Goal: Task Accomplishment & Management: Use online tool/utility

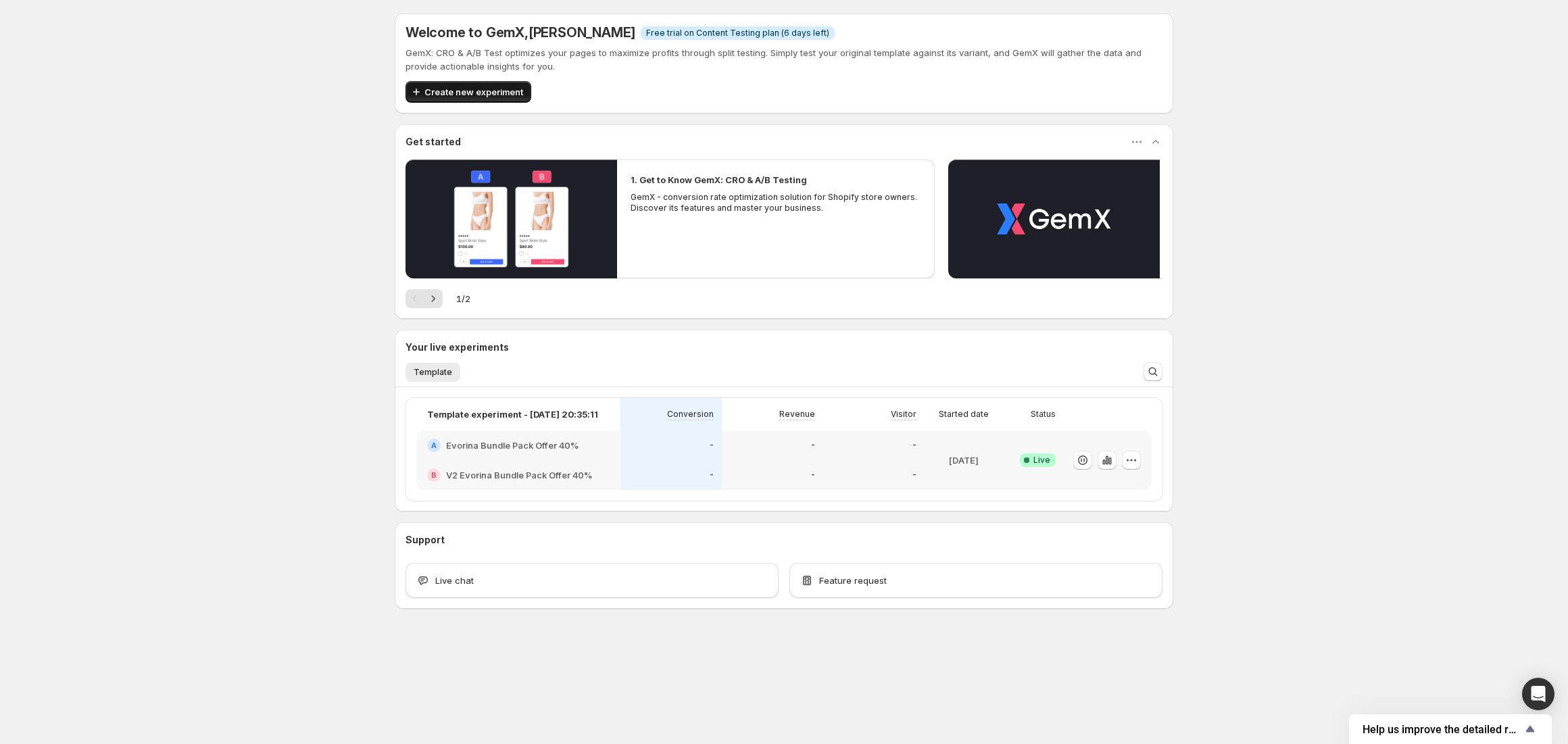
click at [496, 98] on span "Create new experiment" at bounding box center [474, 91] width 99 height 13
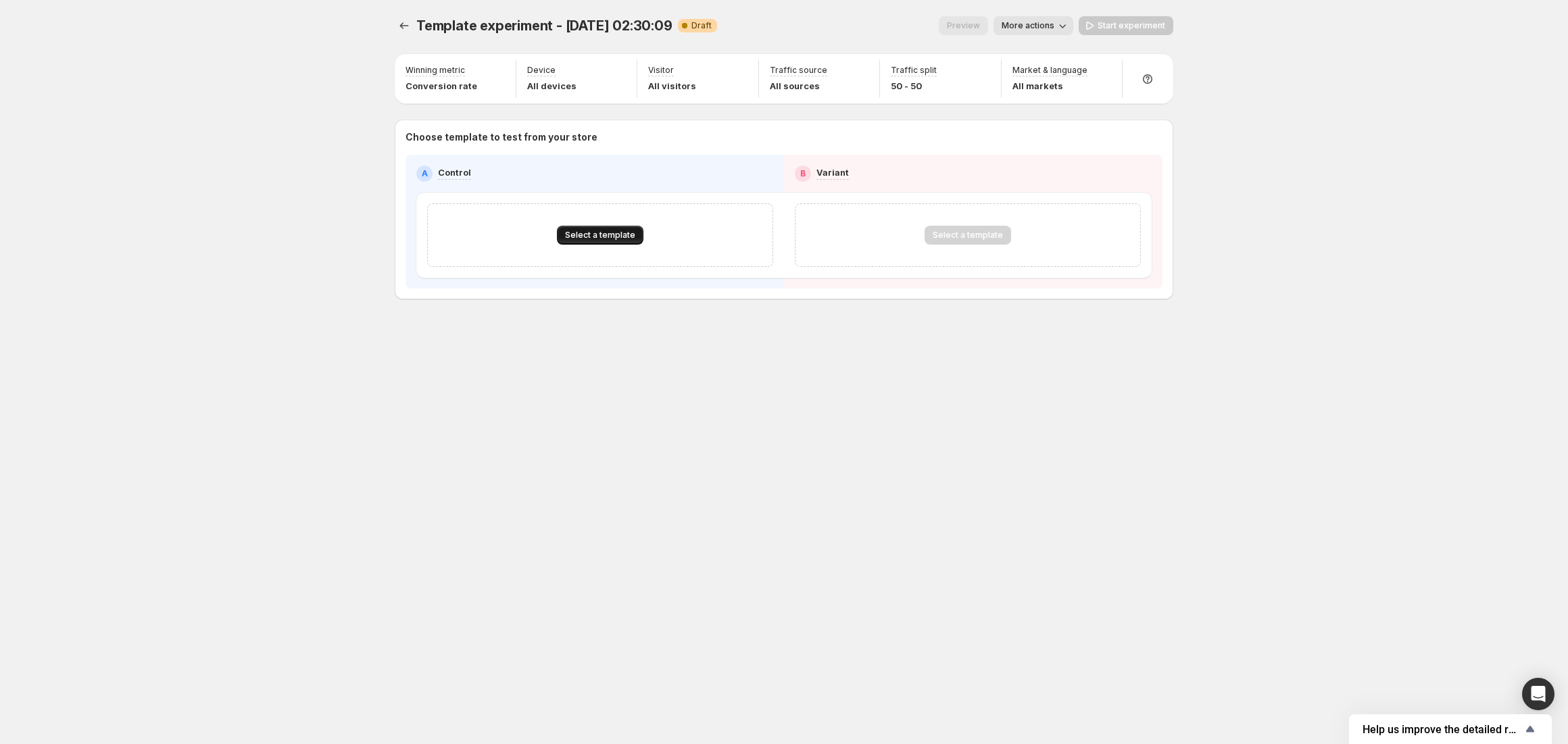
click at [612, 227] on button "Select a template" at bounding box center [600, 235] width 86 height 19
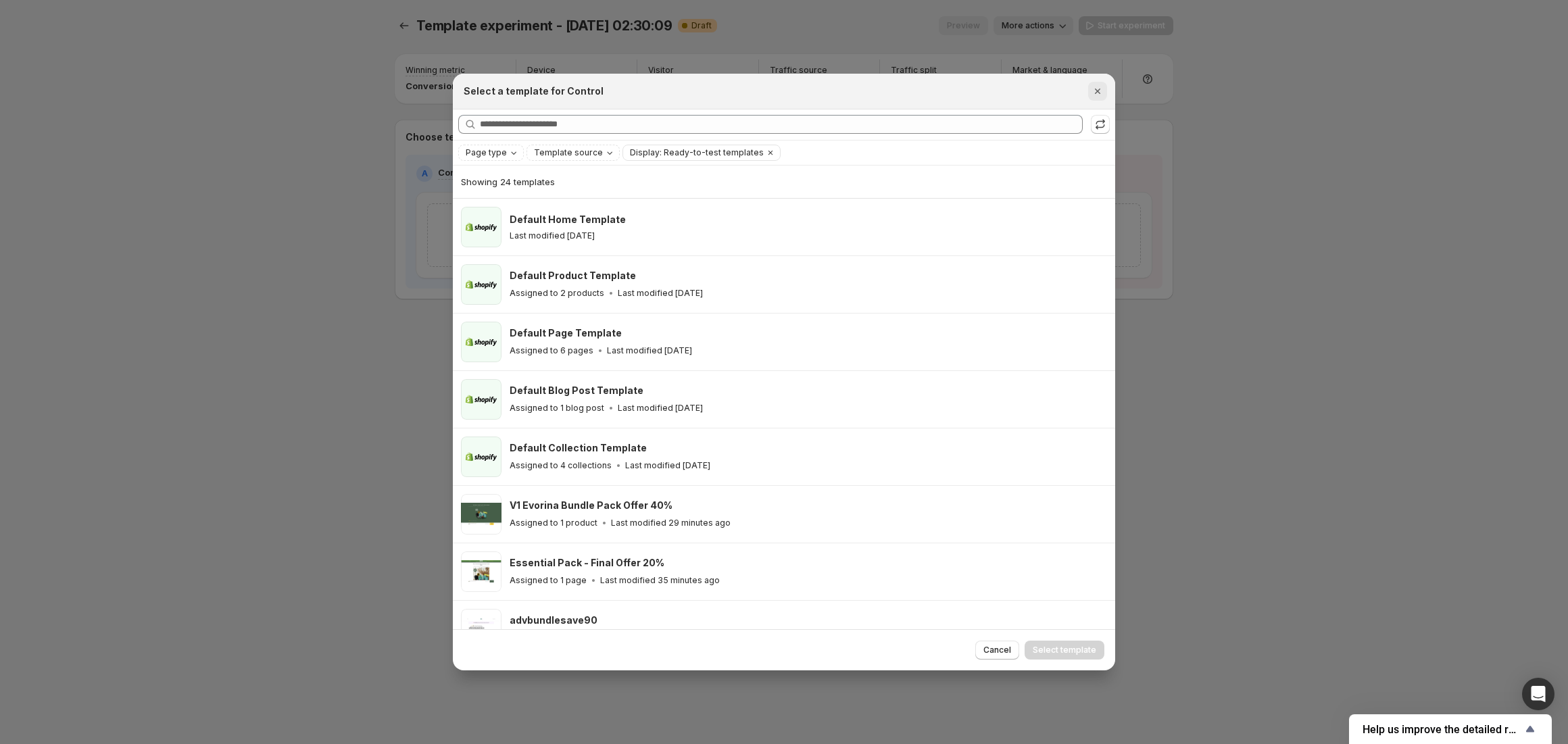
click at [1095, 95] on icon "Close" at bounding box center [1097, 91] width 13 height 13
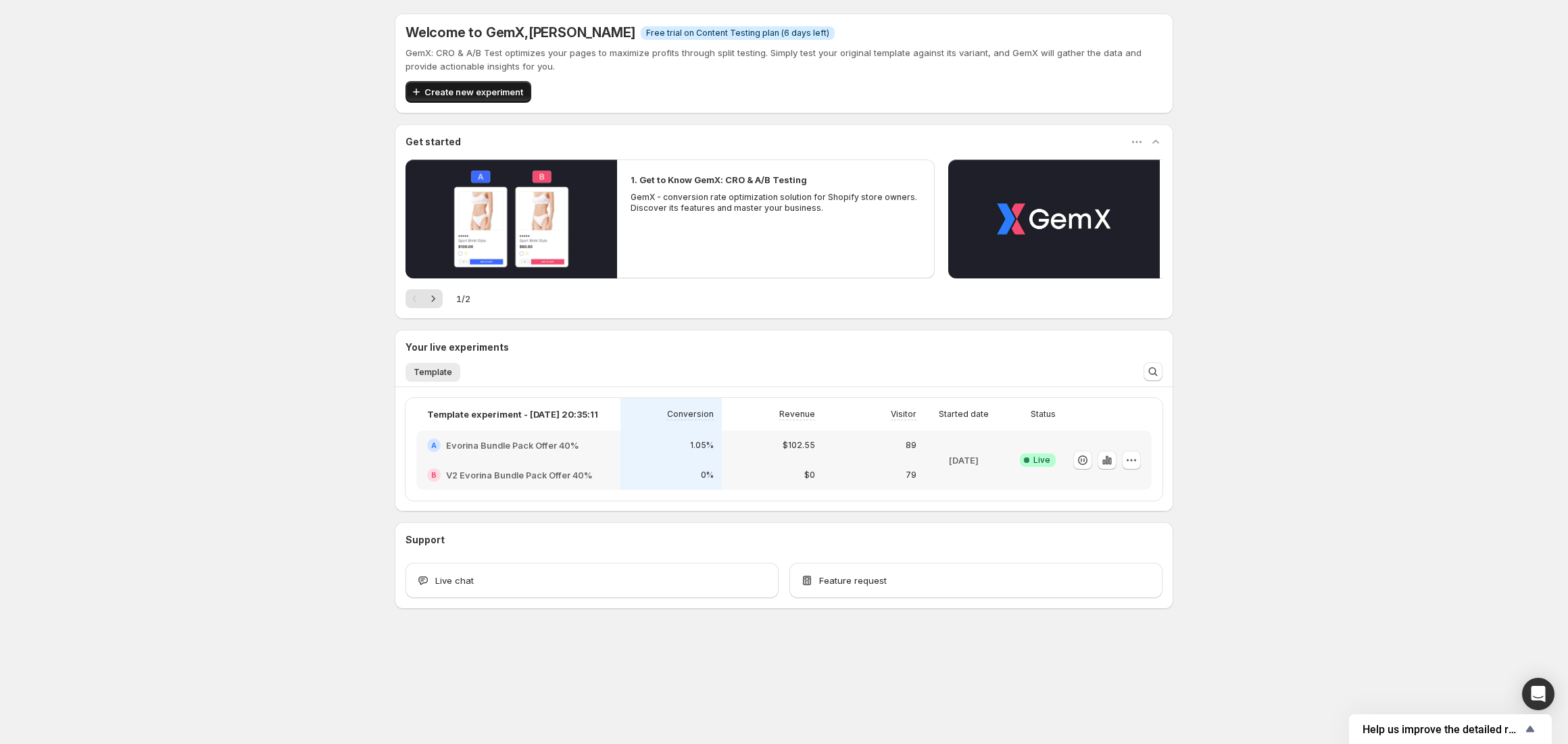
click at [510, 86] on span "Create new experiment" at bounding box center [474, 91] width 99 height 13
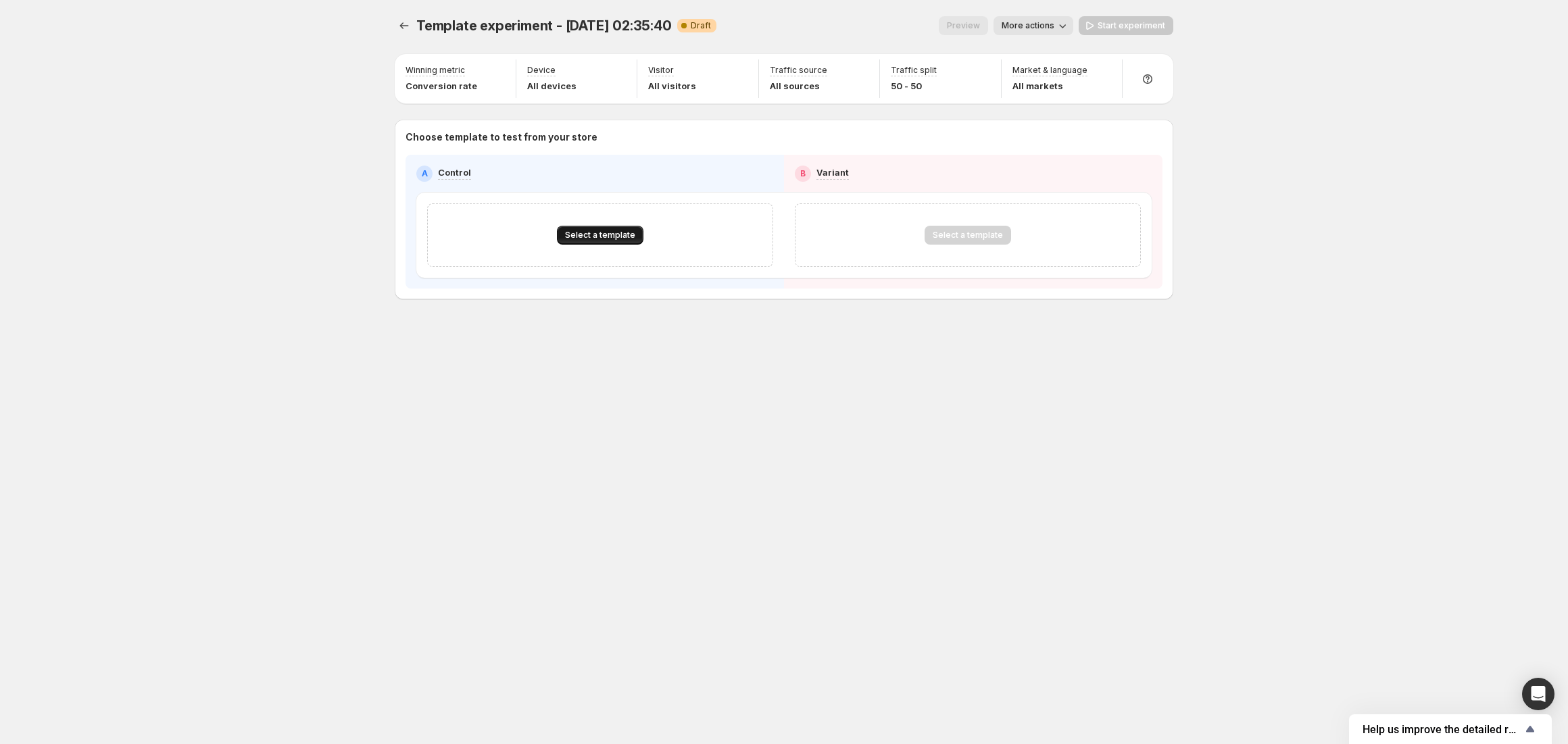
click at [583, 241] on button "Select a template" at bounding box center [600, 235] width 86 height 19
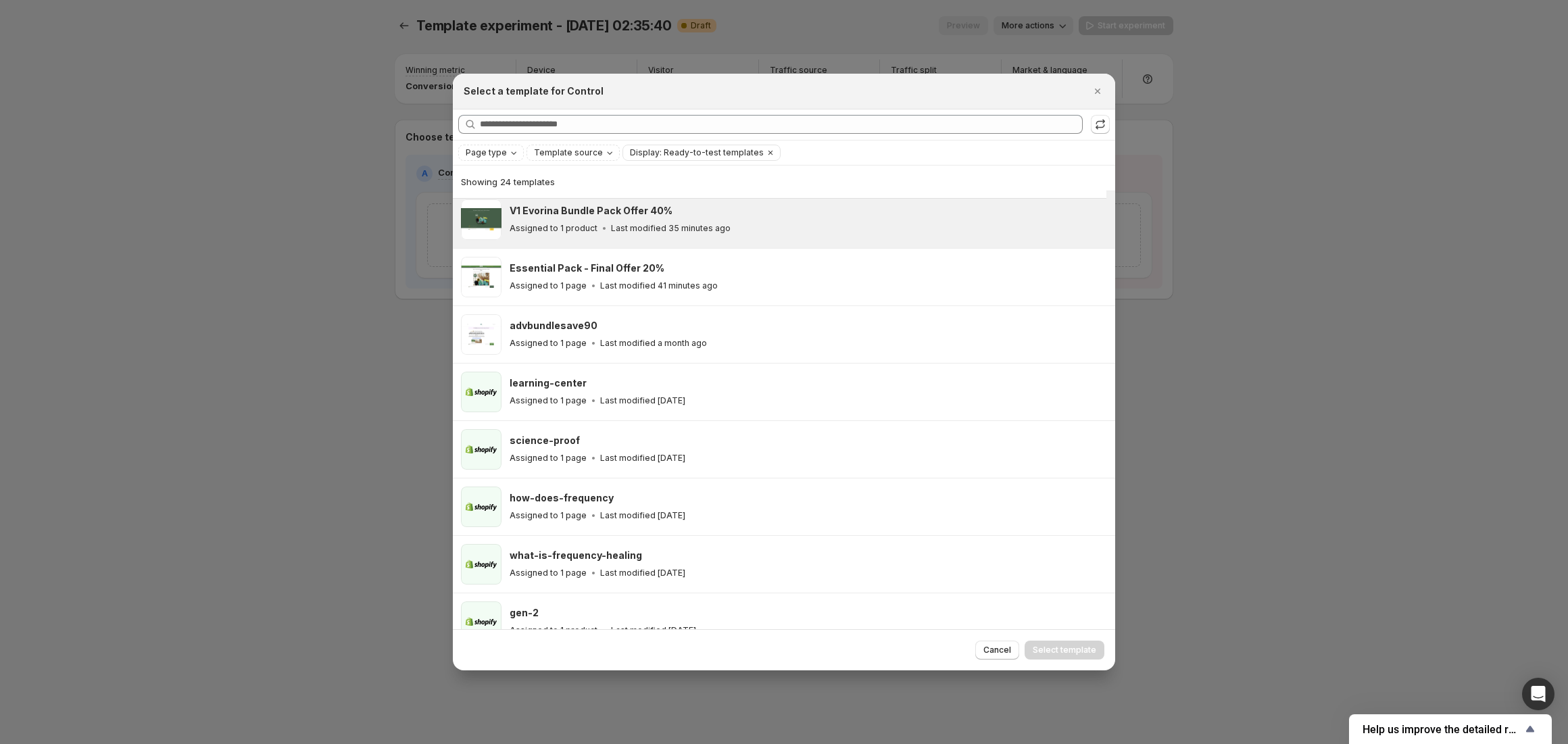
scroll to position [303, 0]
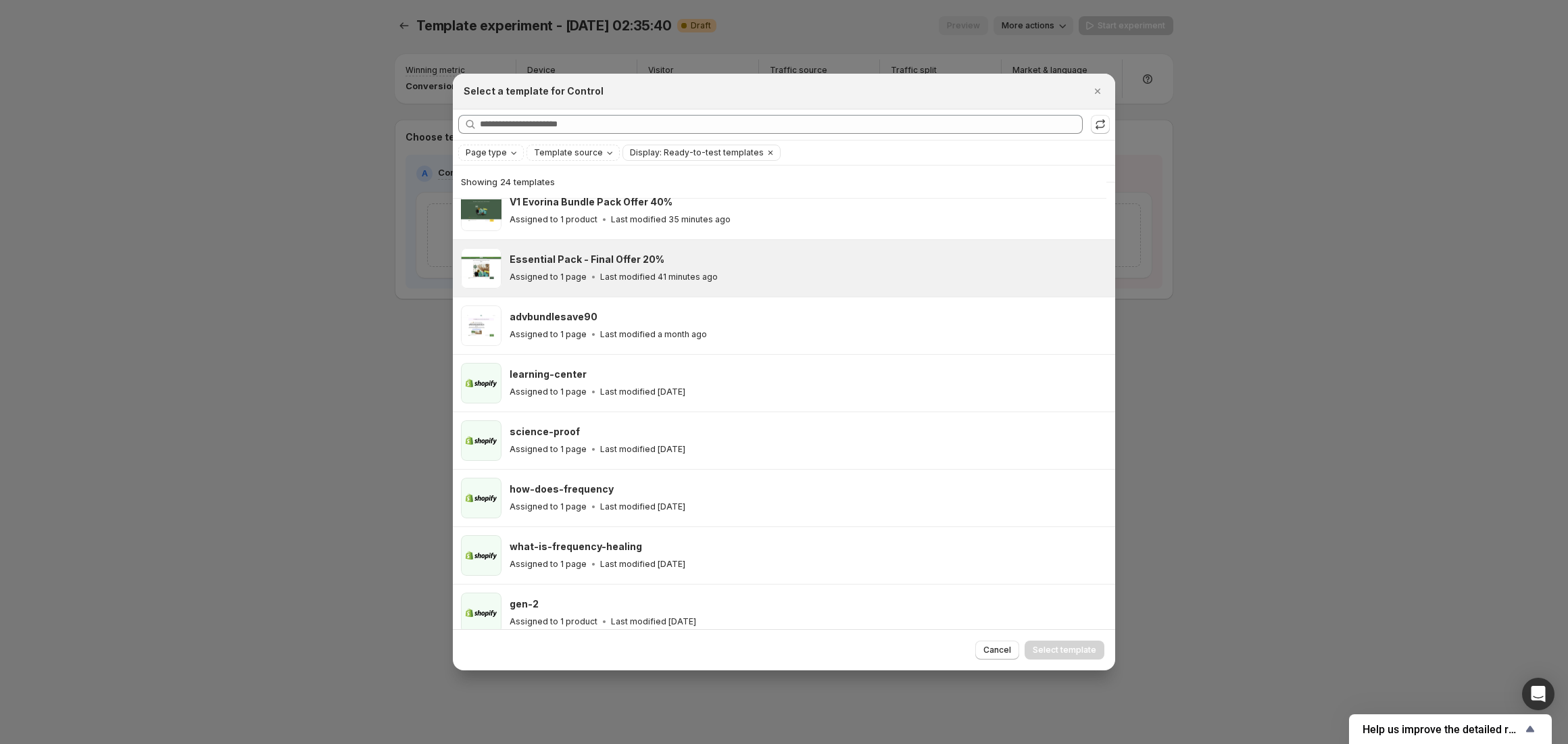
click at [604, 277] on p "Last modified 41 minutes ago" at bounding box center [659, 278] width 118 height 11
click at [1060, 653] on span "Select template" at bounding box center [1064, 651] width 63 height 11
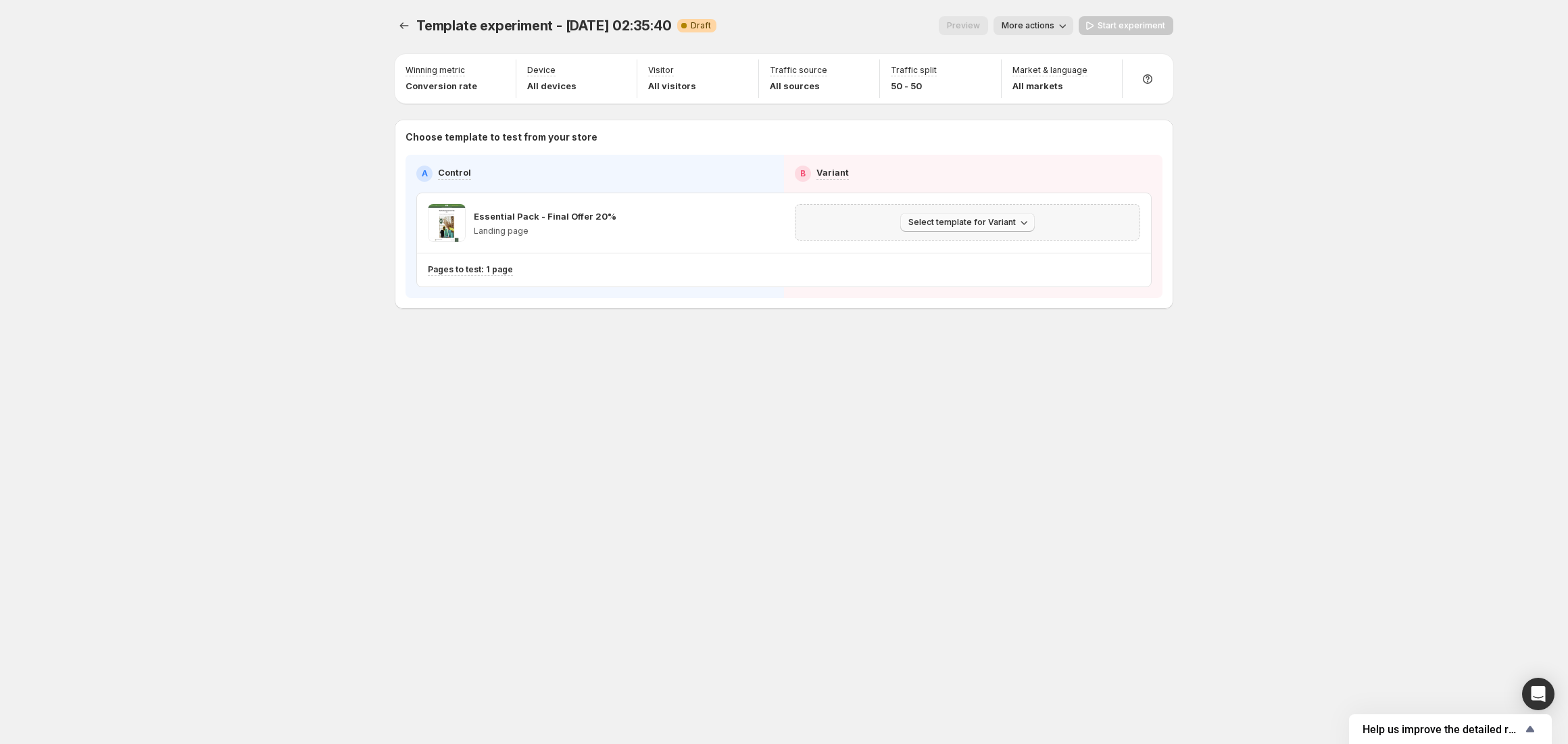
click at [955, 227] on span "Select template for Variant" at bounding box center [962, 222] width 107 height 11
click at [958, 247] on span "Select an existing template" at bounding box center [957, 252] width 114 height 11
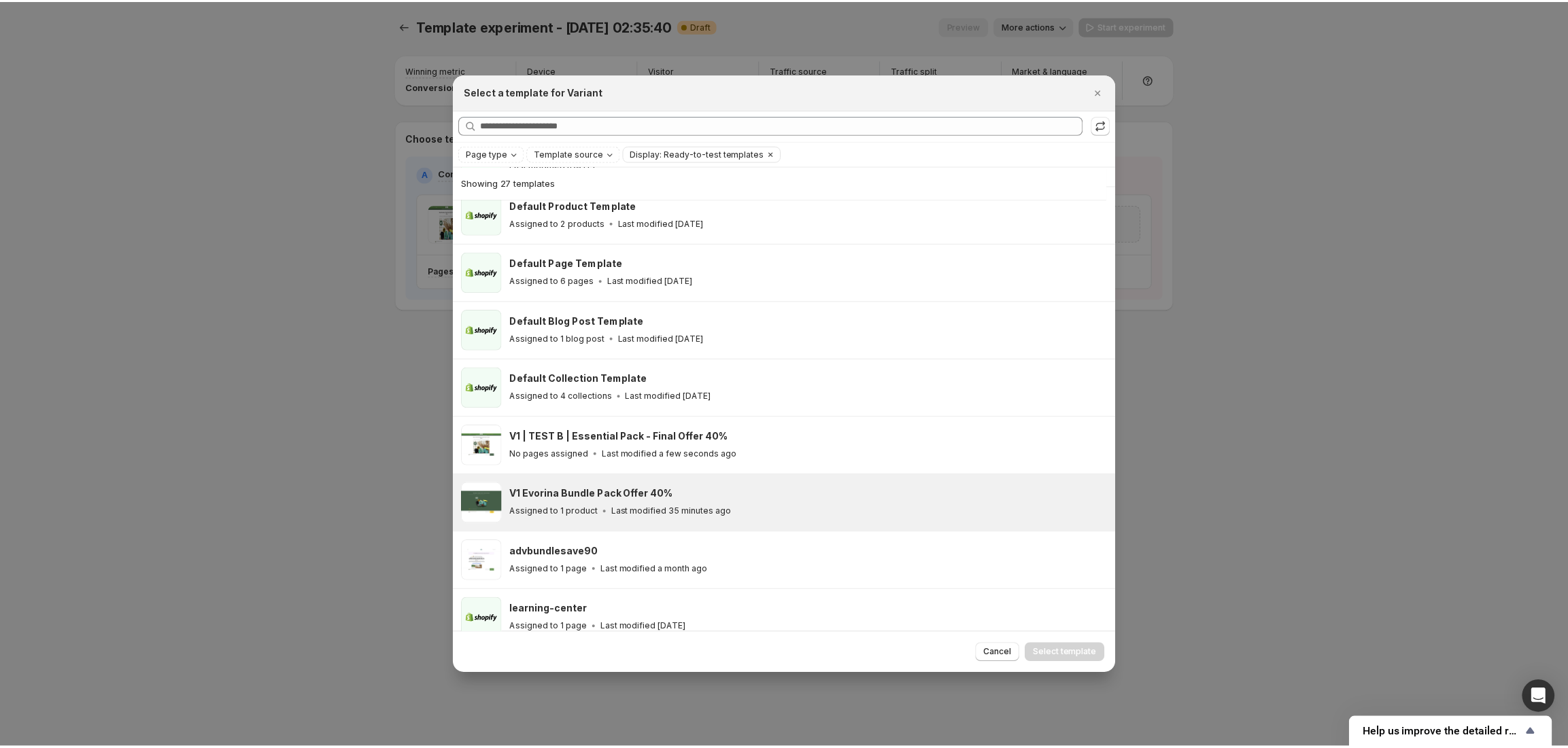
scroll to position [0, 0]
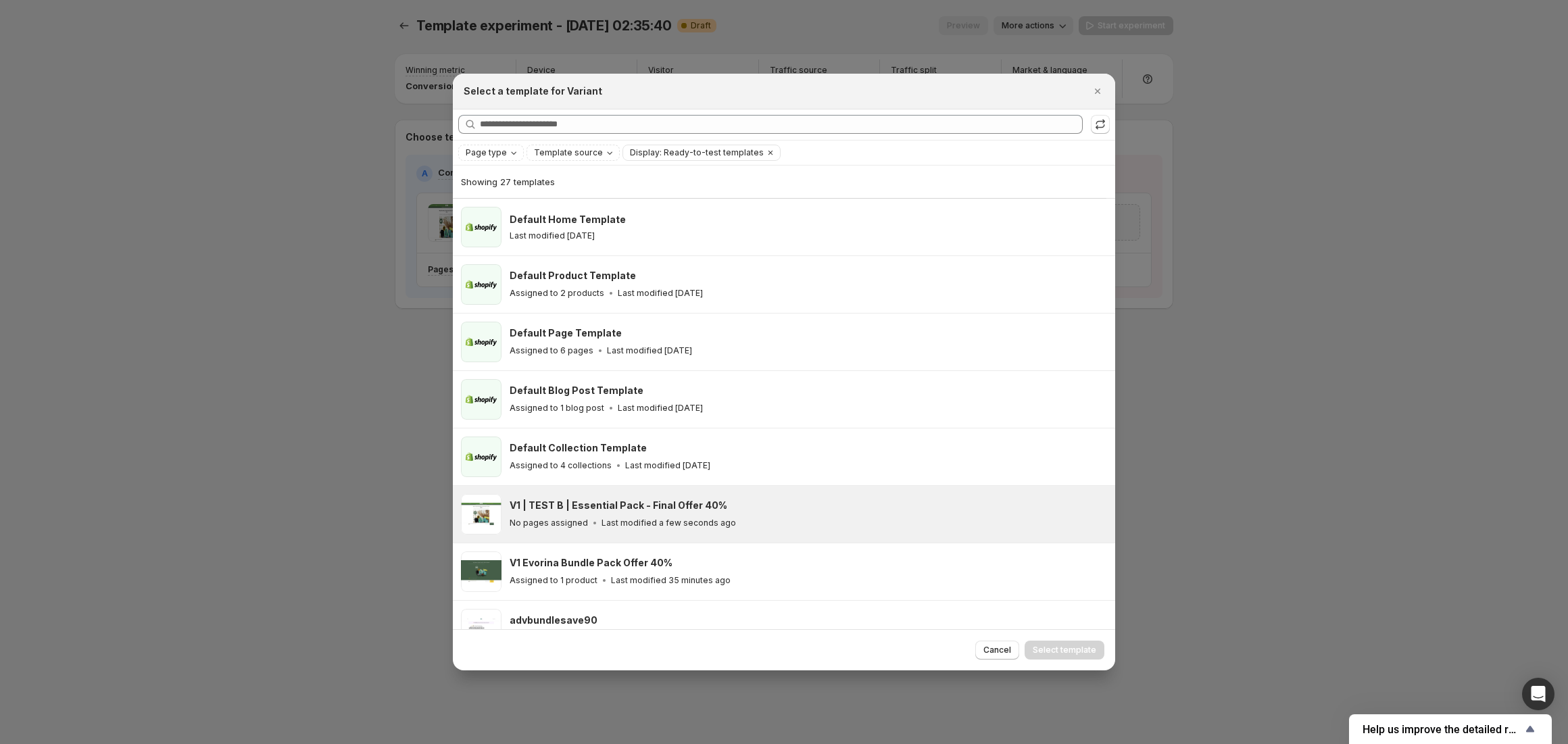
click at [612, 513] on h3 "V1 | TEST B | Essential Pack - Final Offer 40%" at bounding box center [618, 505] width 218 height 13
click at [1076, 653] on span "Select template" at bounding box center [1064, 651] width 63 height 11
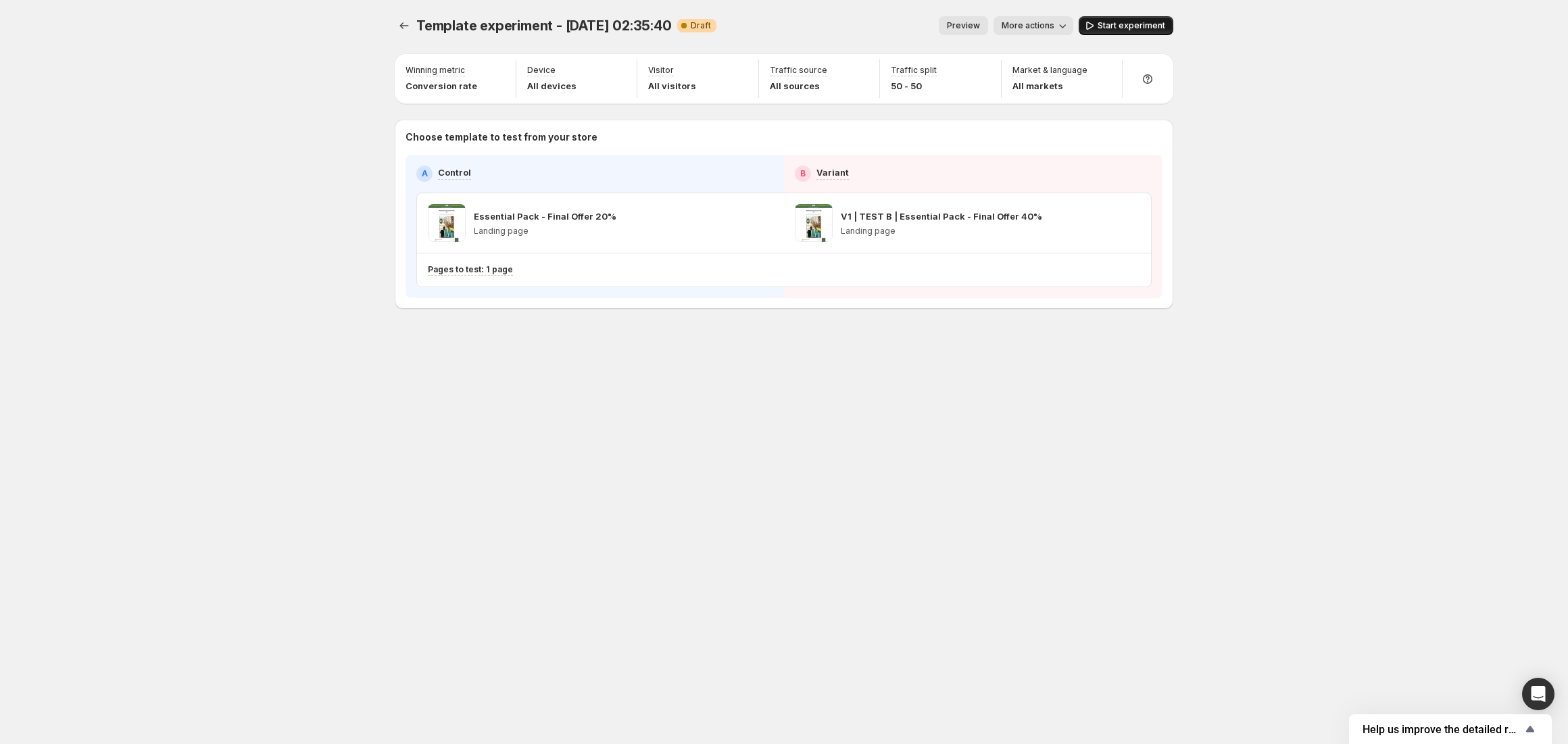
click at [1104, 27] on span "Start experiment" at bounding box center [1131, 26] width 68 height 11
click at [406, 26] on icon "Experiments" at bounding box center [404, 26] width 9 height 7
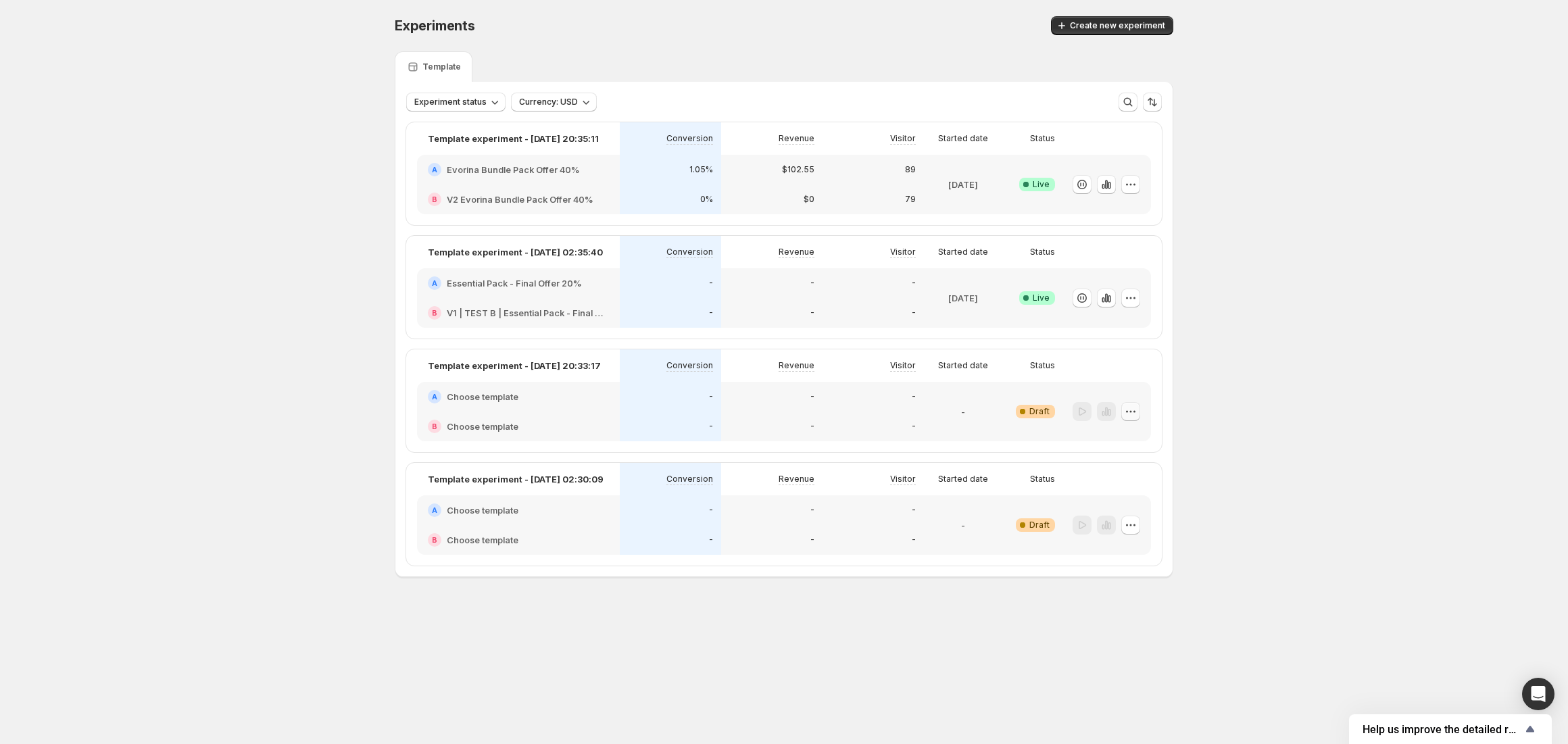
click at [1131, 409] on icon "button" at bounding box center [1130, 411] width 13 height 13
click at [1134, 498] on button "Delete" at bounding box center [1130, 508] width 91 height 22
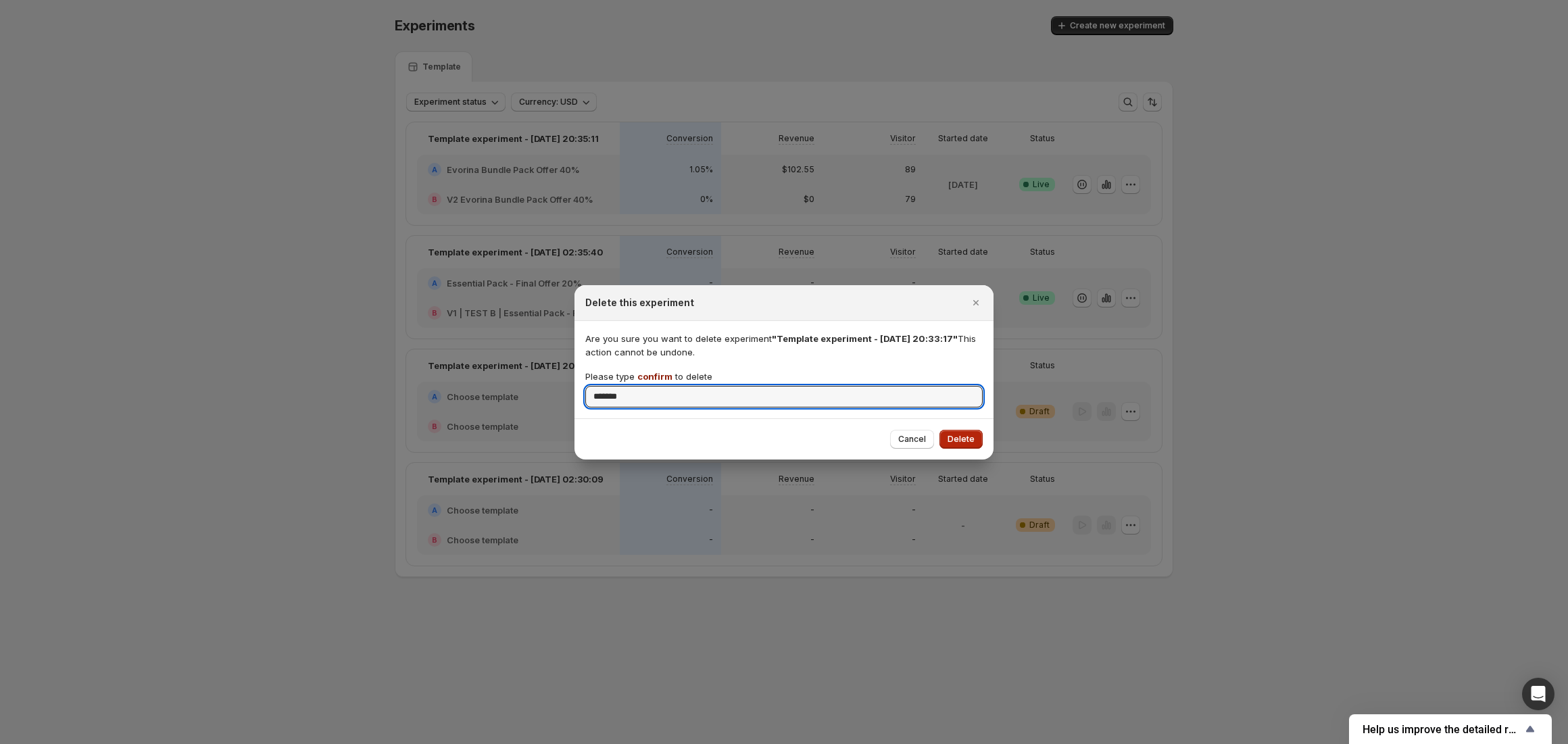
type input "*******"
click at [955, 436] on span "Delete" at bounding box center [961, 439] width 27 height 11
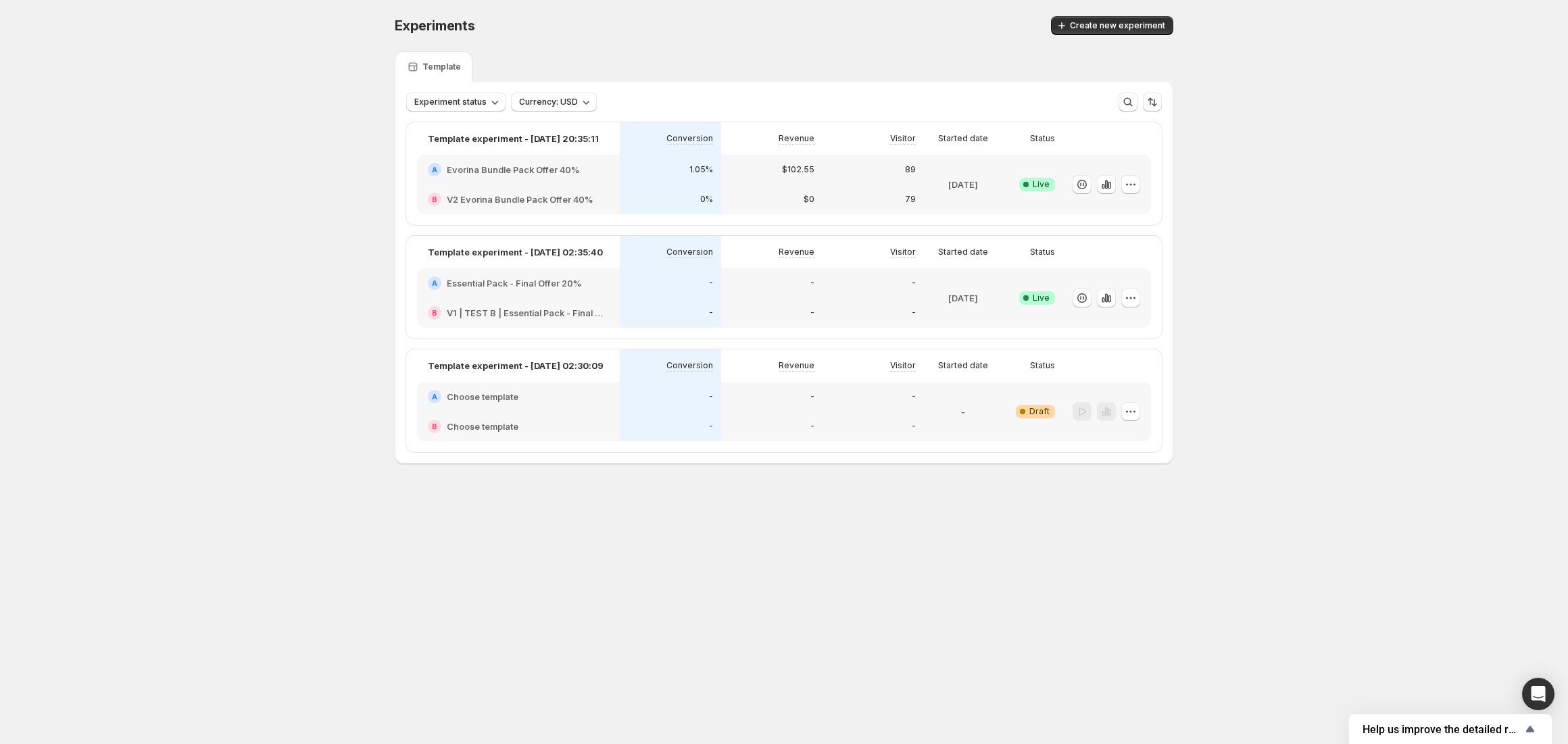
click at [1140, 409] on div at bounding box center [1107, 411] width 88 height 59
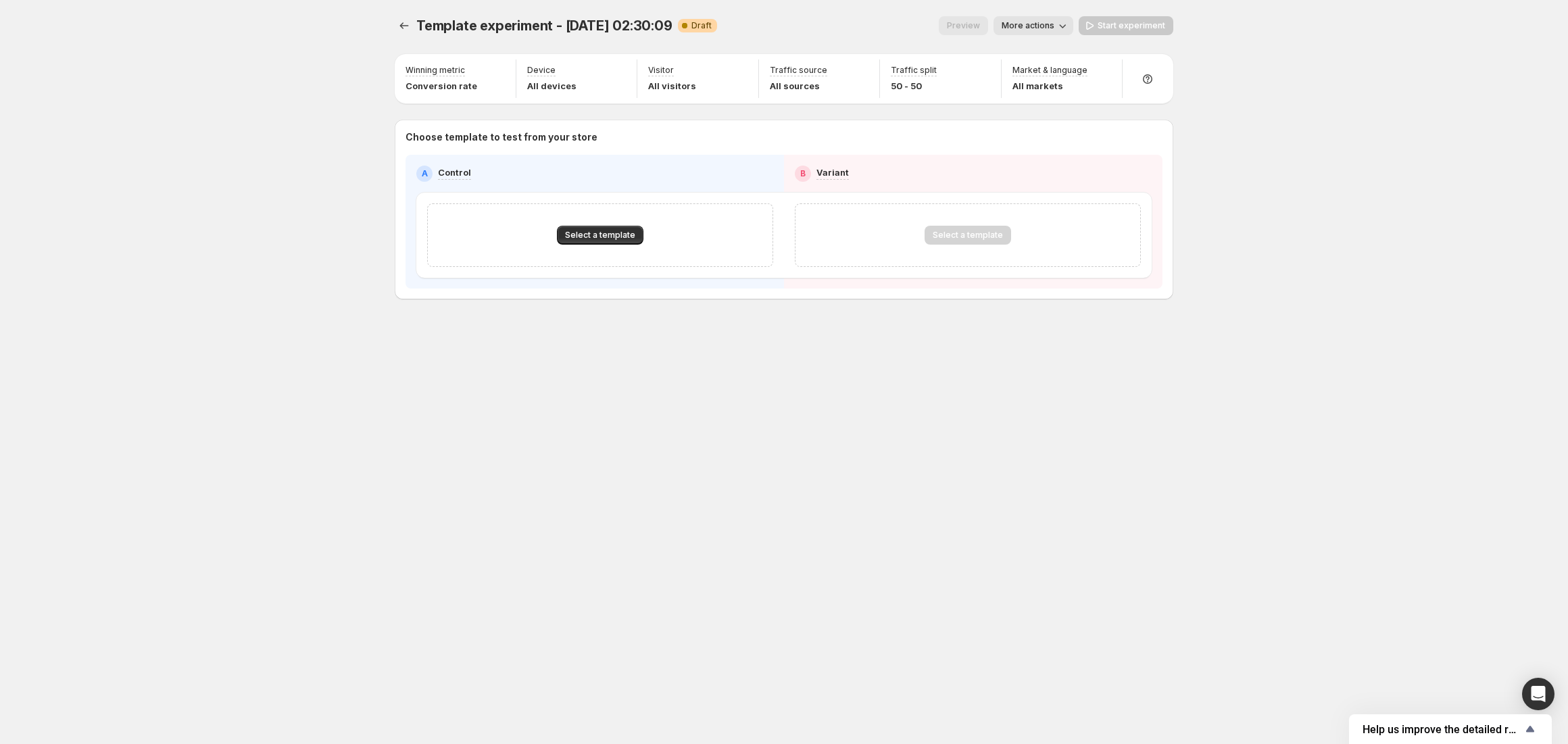
click at [414, 36] on div "Template experiment - Oct 10, 02:30:09. This page is ready Template experiment …" at bounding box center [784, 26] width 779 height 52
click at [404, 31] on icon "Experiments" at bounding box center [404, 25] width 13 height 13
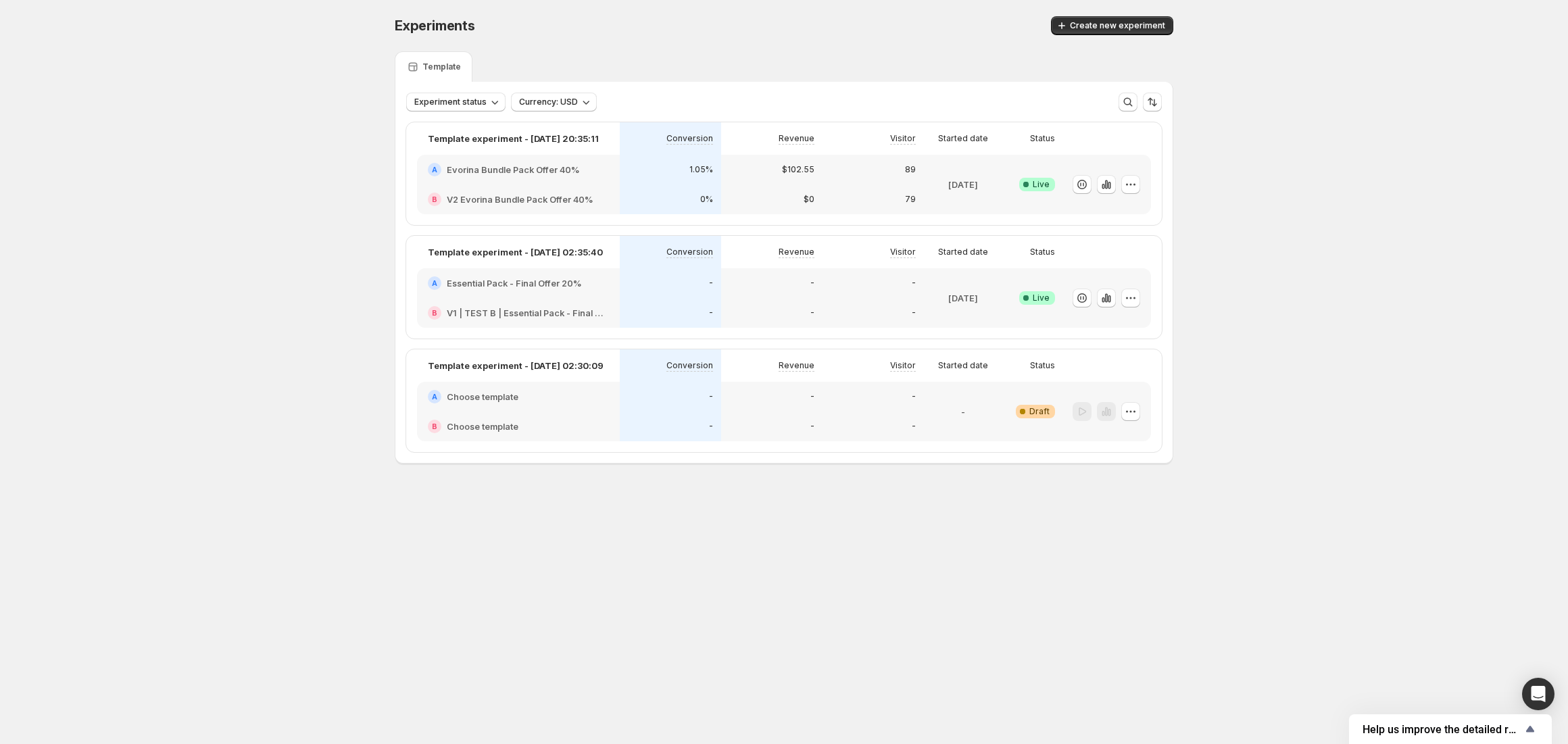
click at [727, 292] on div "-" at bounding box center [771, 283] width 101 height 30
click at [1111, 181] on icon "button" at bounding box center [1106, 184] width 13 height 13
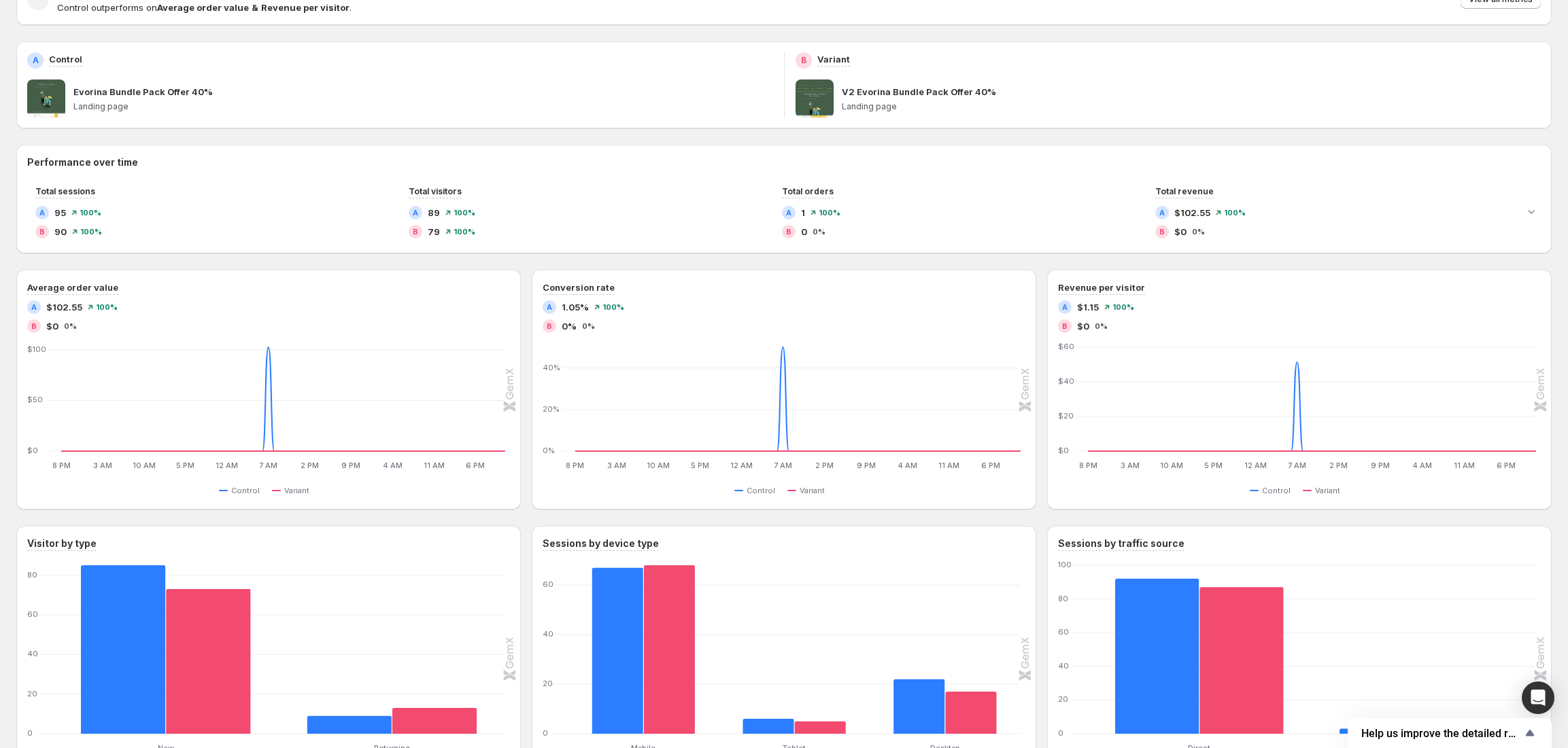
scroll to position [158, 0]
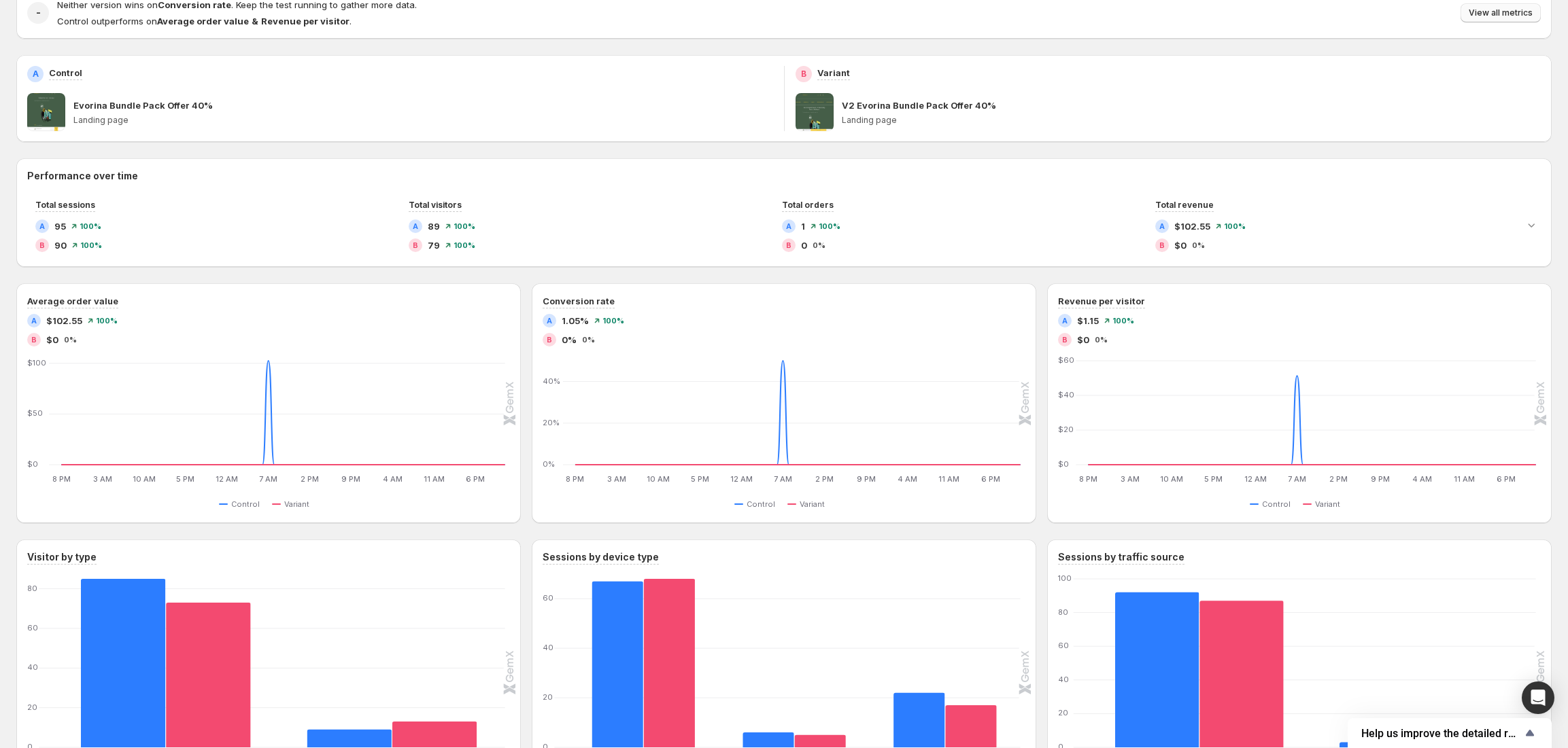
click at [1513, 6] on button "View all metrics" at bounding box center [1501, 13] width 80 height 19
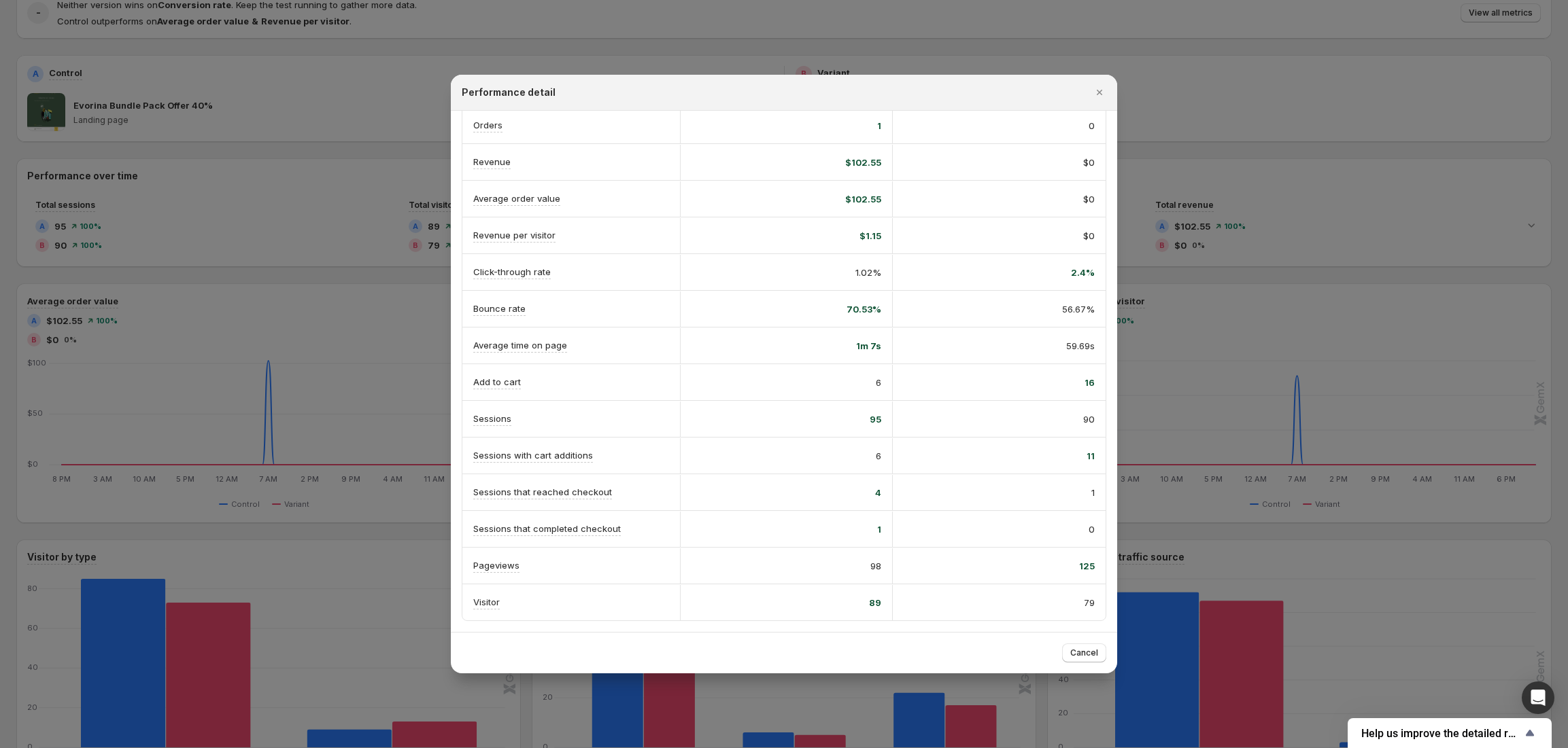
scroll to position [289, 0]
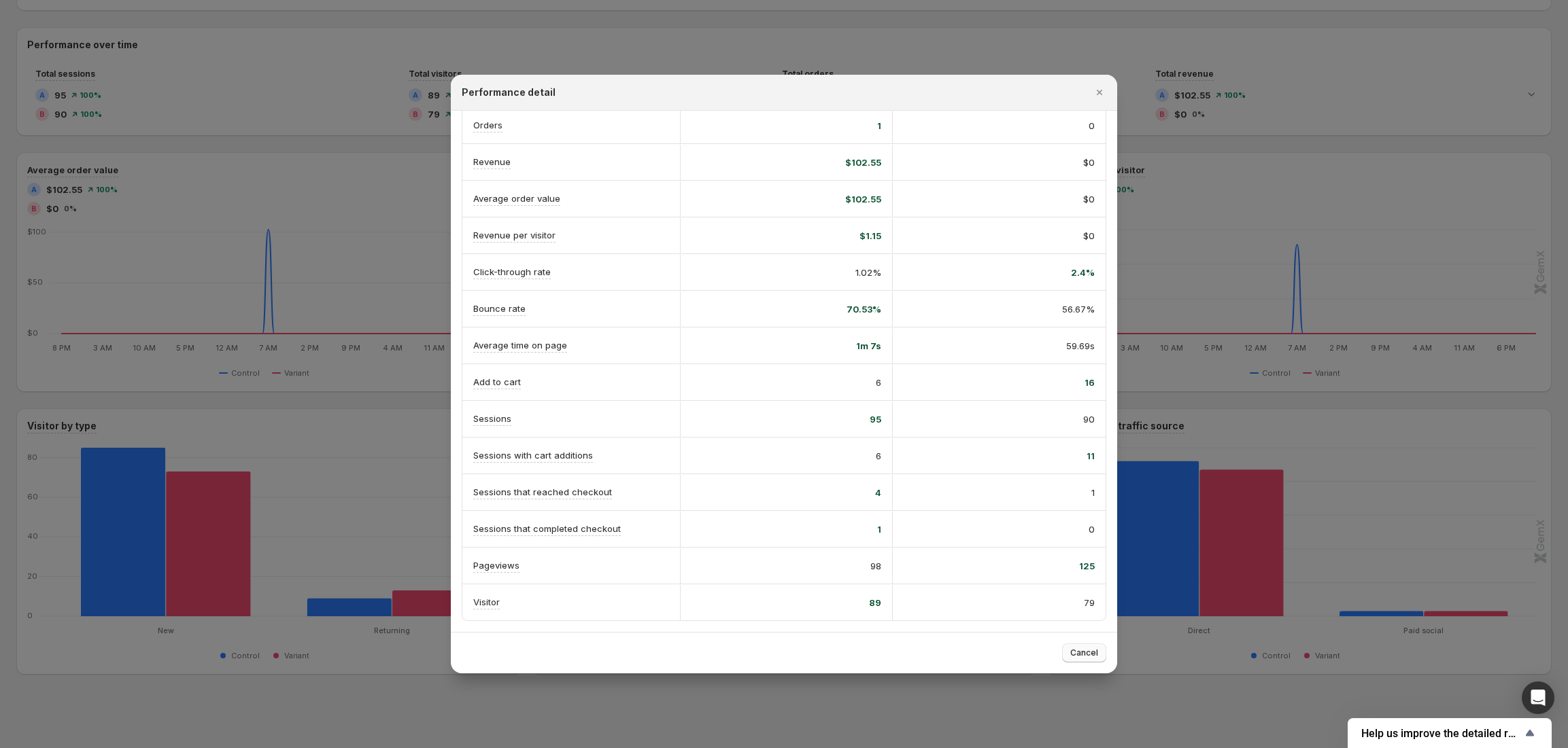
click at [1086, 656] on span "Cancel" at bounding box center [1084, 653] width 28 height 11
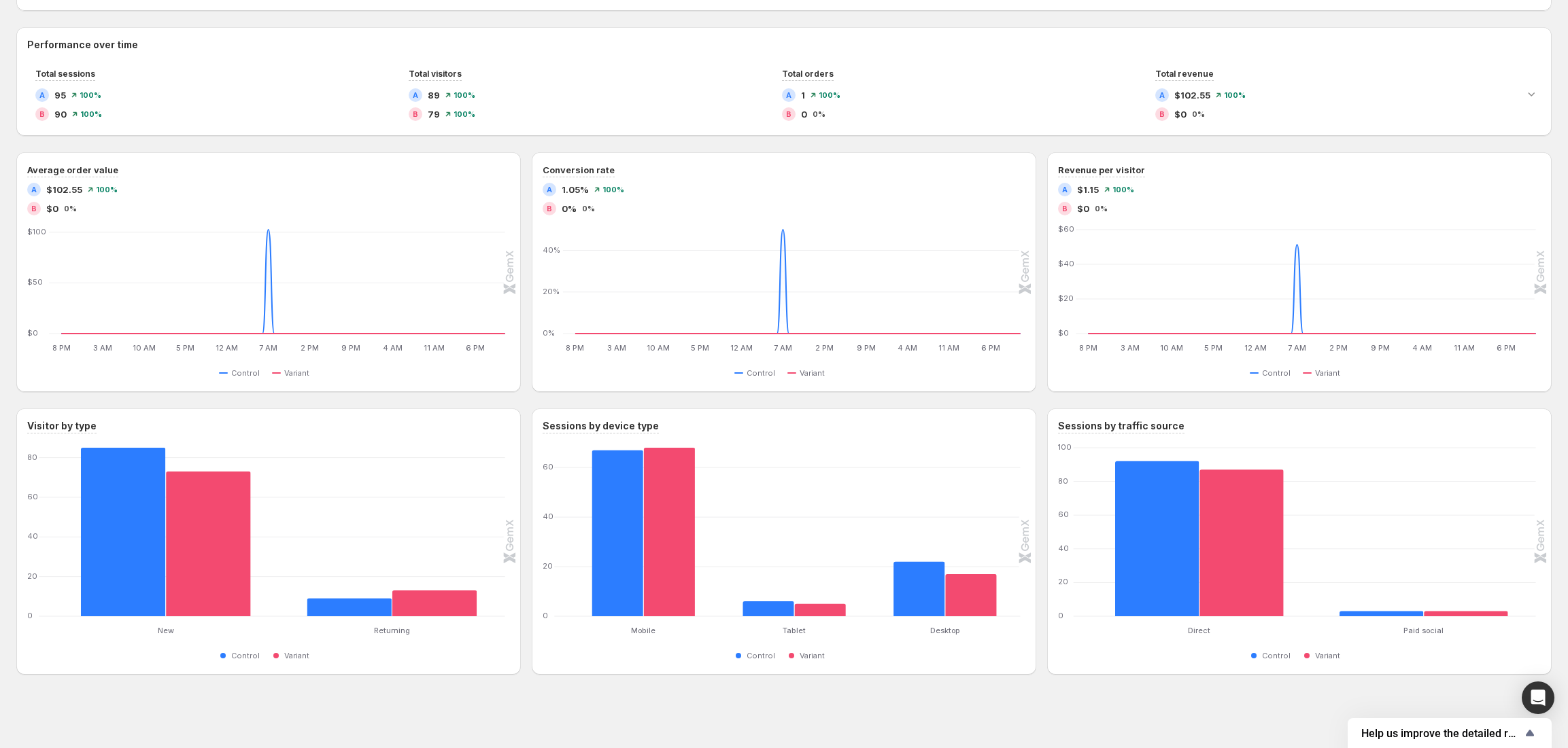
scroll to position [158, 0]
